Goal: Transaction & Acquisition: Purchase product/service

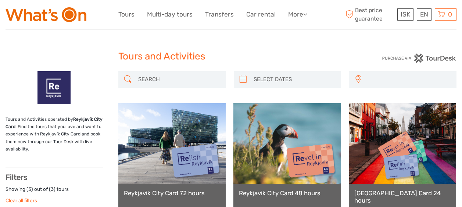
select select
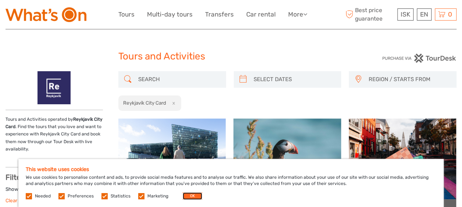
click at [184, 195] on button "OK" at bounding box center [192, 195] width 19 height 7
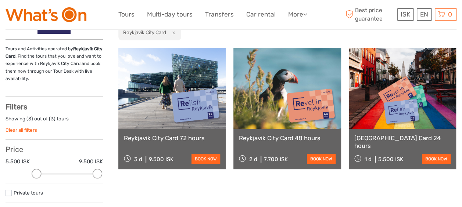
scroll to position [73, 0]
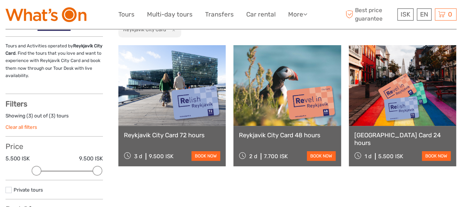
click at [170, 106] on link at bounding box center [171, 85] width 107 height 81
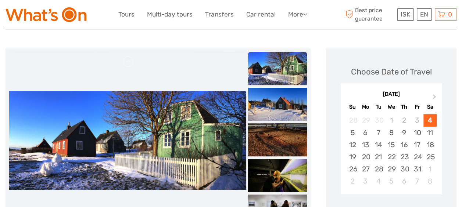
scroll to position [110, 0]
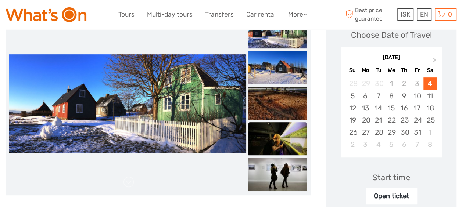
click at [268, 138] on img at bounding box center [277, 138] width 59 height 33
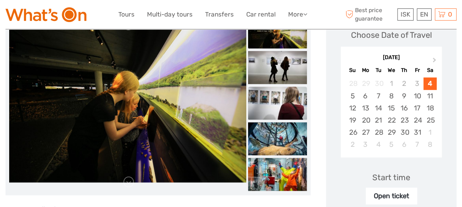
click at [266, 104] on img at bounding box center [277, 103] width 59 height 33
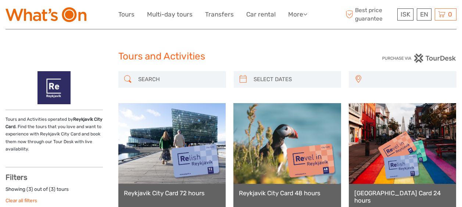
select select
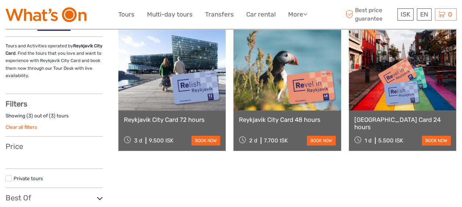
select select
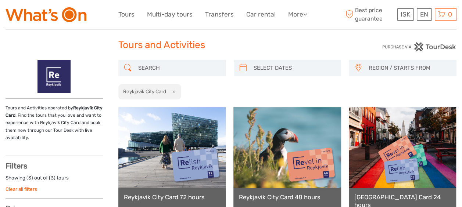
scroll to position [0, 0]
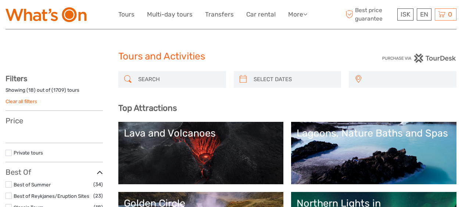
select select
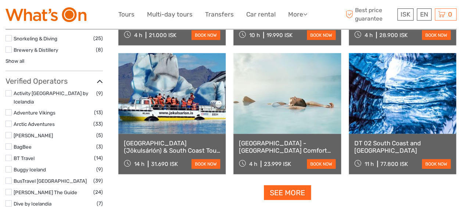
scroll to position [881, 0]
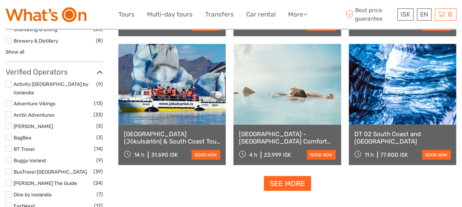
click at [288, 99] on link at bounding box center [286, 84] width 107 height 81
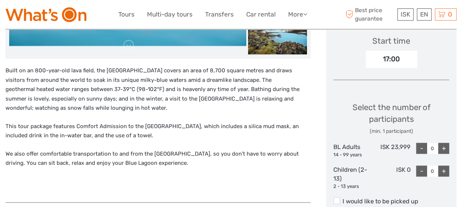
scroll to position [294, 0]
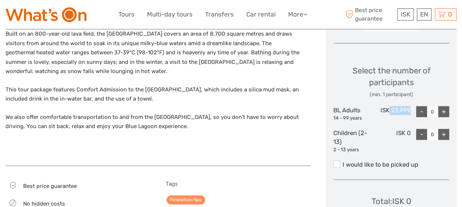
drag, startPoint x: 395, startPoint y: 111, endPoint x: 420, endPoint y: 111, distance: 25.3
click at [420, 111] on div "BL Adults 14 - 99 years ISK 23,999 - 0 +" at bounding box center [391, 113] width 116 height 15
drag, startPoint x: 420, startPoint y: 111, endPoint x: 405, endPoint y: 109, distance: 15.8
copy div "23,999"
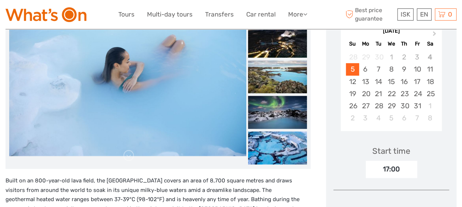
scroll to position [0, 0]
